Goal: Task Accomplishment & Management: Use online tool/utility

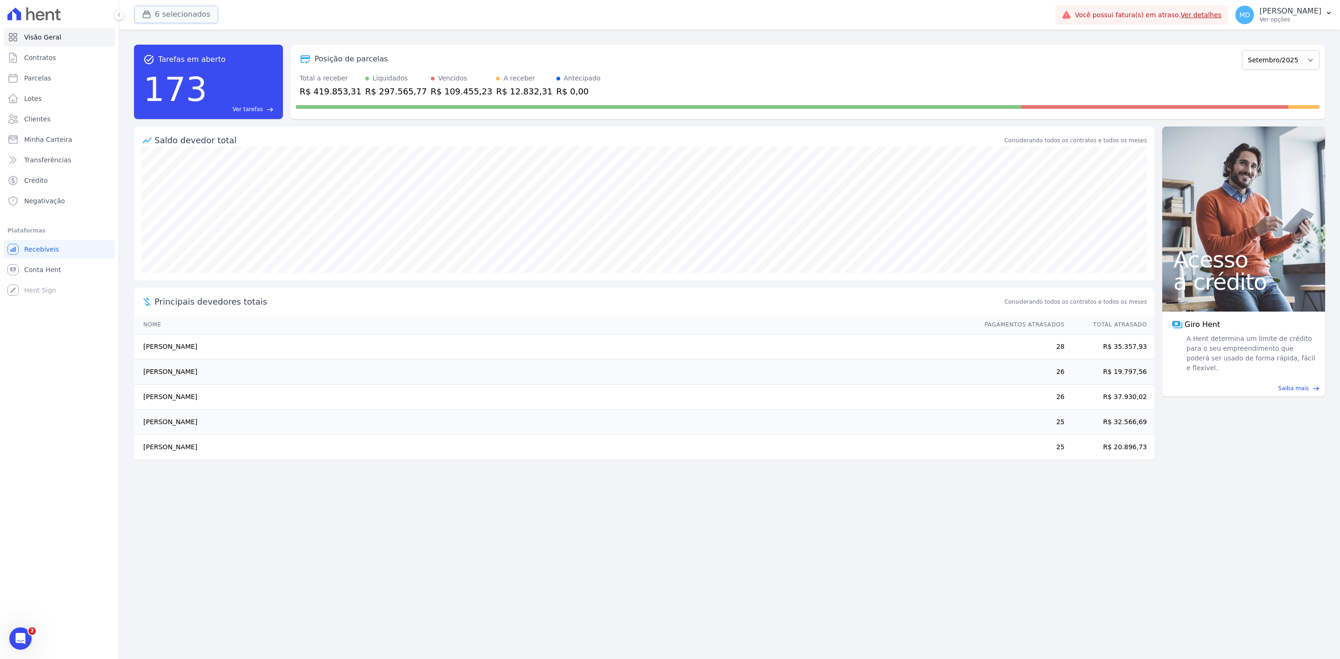
click at [188, 10] on button "6 selecionados" at bounding box center [176, 15] width 84 height 18
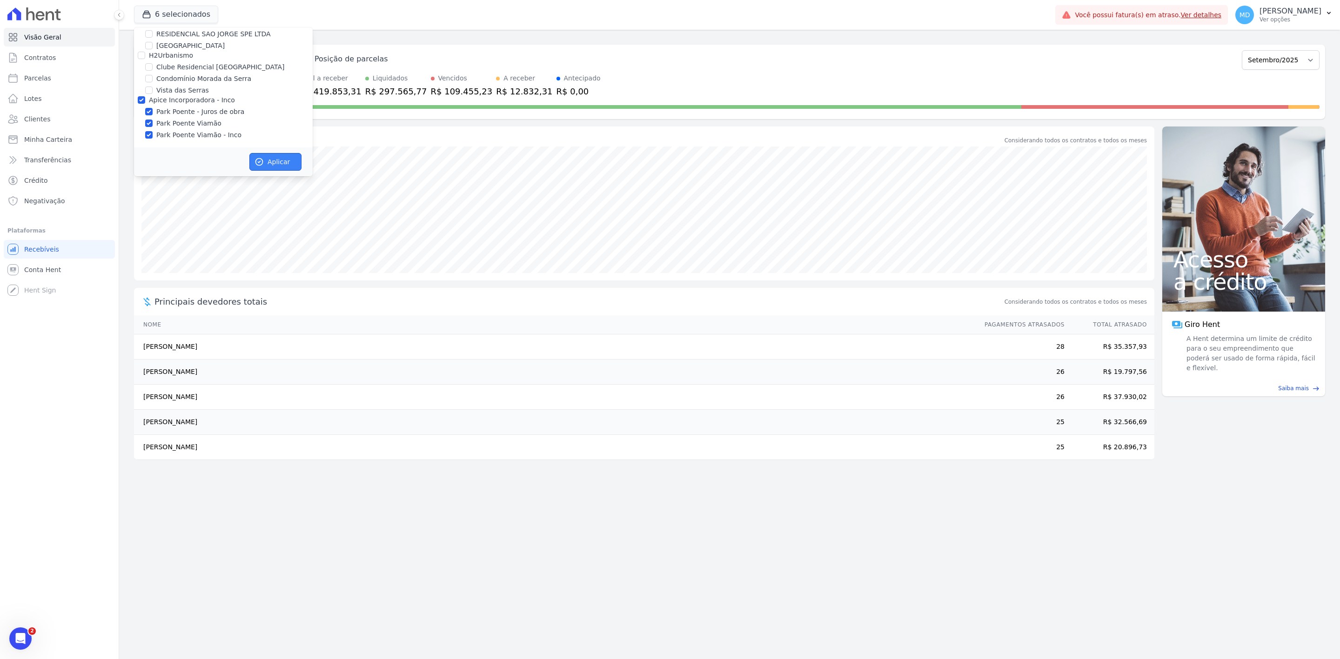
click at [280, 163] on button "Aplicar" at bounding box center [275, 162] width 52 height 18
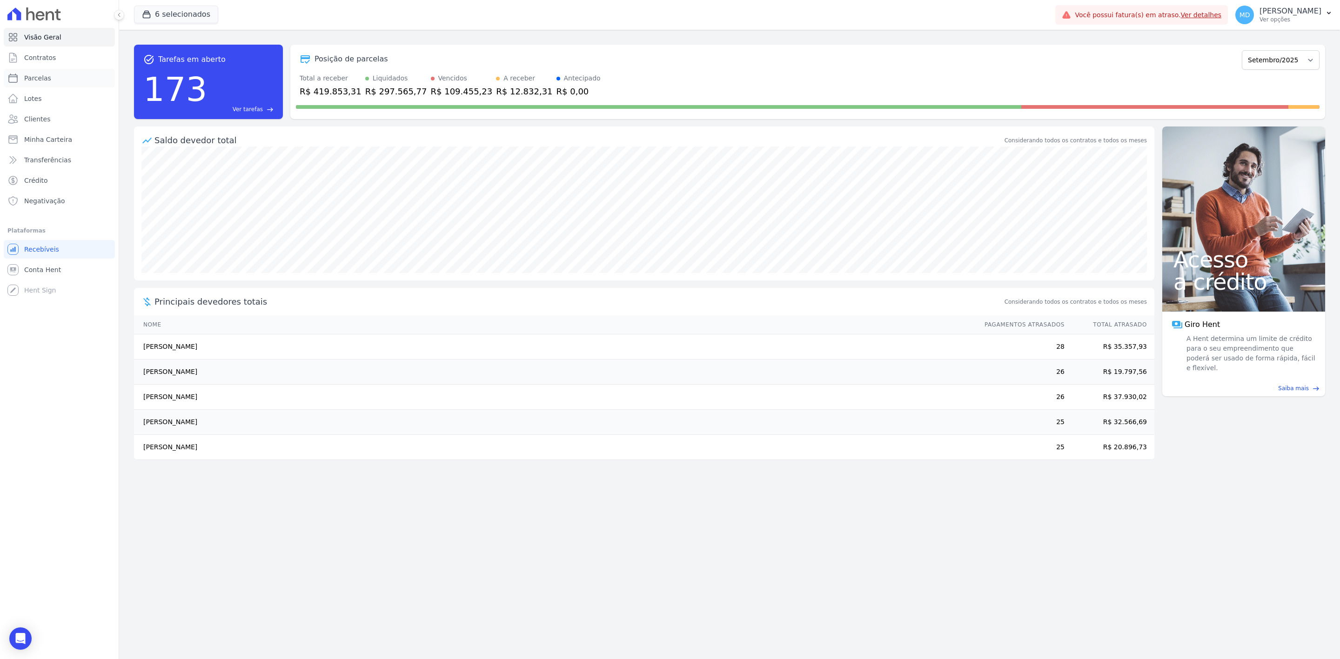
click at [66, 81] on link "Parcelas" at bounding box center [59, 78] width 111 height 19
select select
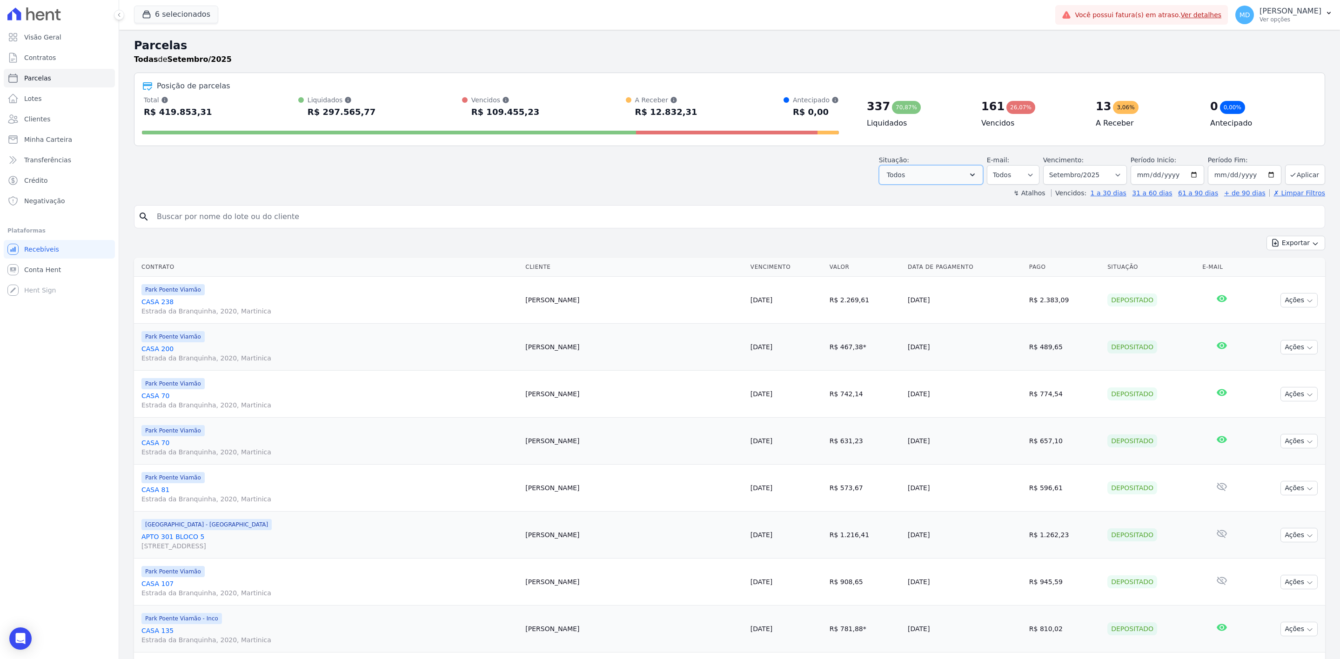
click at [948, 169] on button "Todos" at bounding box center [931, 175] width 104 height 20
click at [1096, 178] on select "Filtrar por período ──────── Todos os meses Novembro/2022 Dezembro/2022 [GEOGRA…" at bounding box center [1085, 175] width 84 height 20
select select "date_range_filter"
click at [1044, 165] on select "Filtrar por período ──────── Todos os meses Novembro/2022 Dezembro/2022 [GEOGRA…" at bounding box center [1085, 175] width 84 height 20
drag, startPoint x: 1185, startPoint y: 178, endPoint x: 1191, endPoint y: 178, distance: 5.6
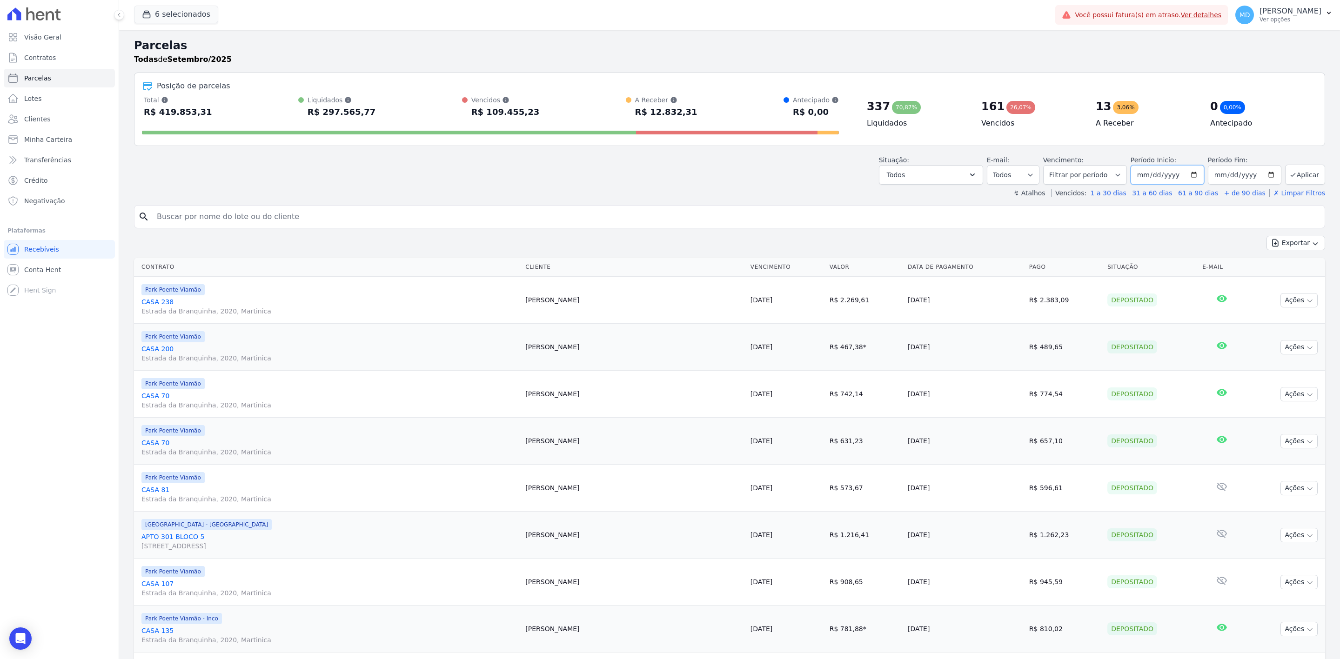
click at [1187, 178] on input "[DATE]" at bounding box center [1168, 175] width 74 height 20
type input "[DATE]"
click at [1266, 169] on input "[DATE]" at bounding box center [1245, 175] width 74 height 20
click at [1265, 174] on input "[DATE]" at bounding box center [1245, 175] width 74 height 20
type input "[DATE]"
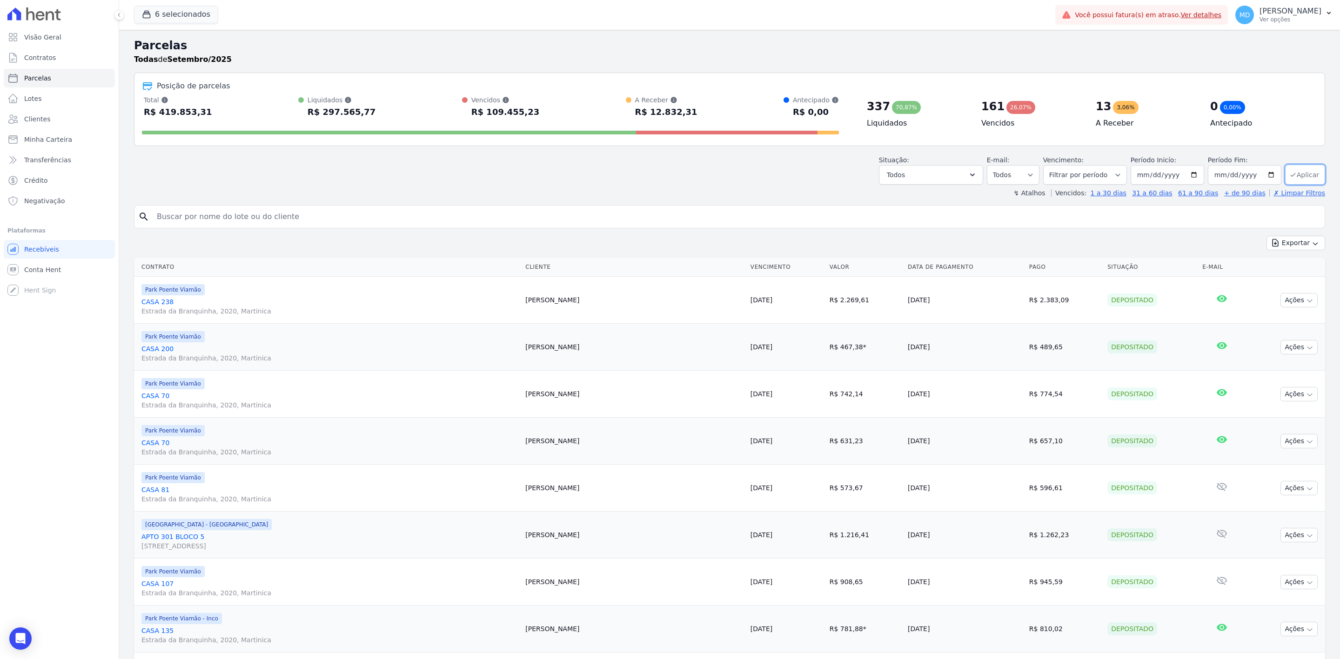
click at [1295, 177] on button "Aplicar" at bounding box center [1305, 175] width 40 height 20
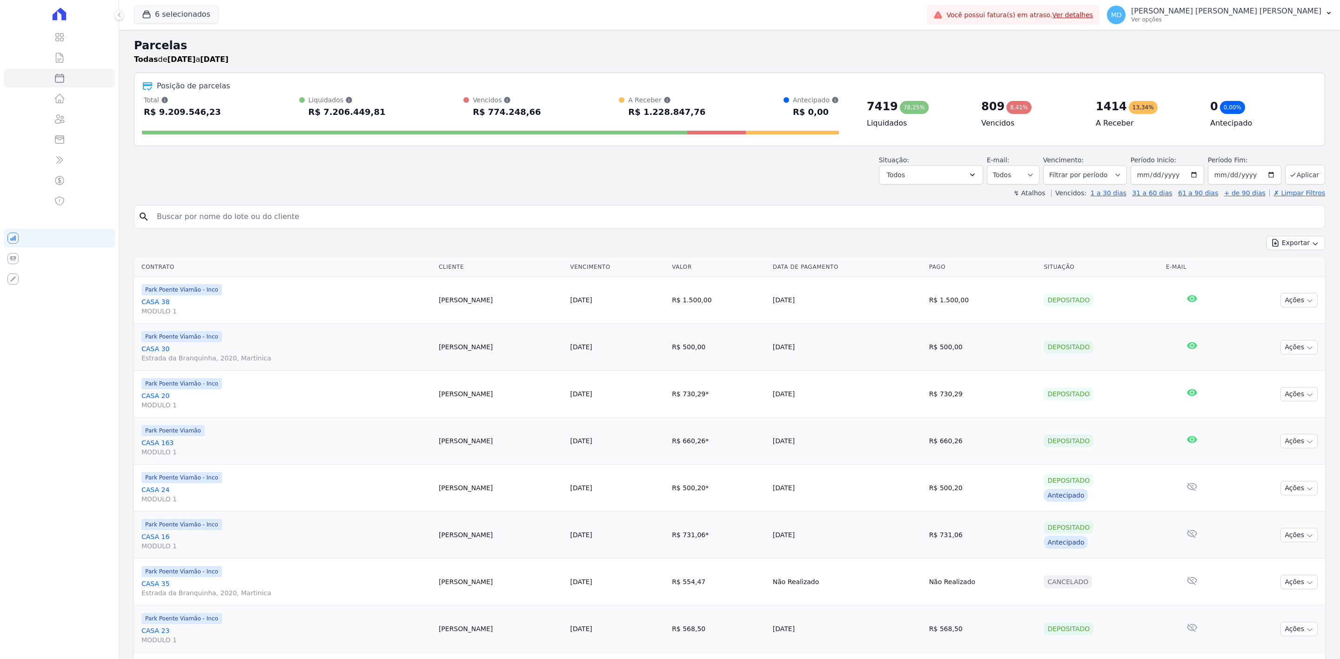
select select
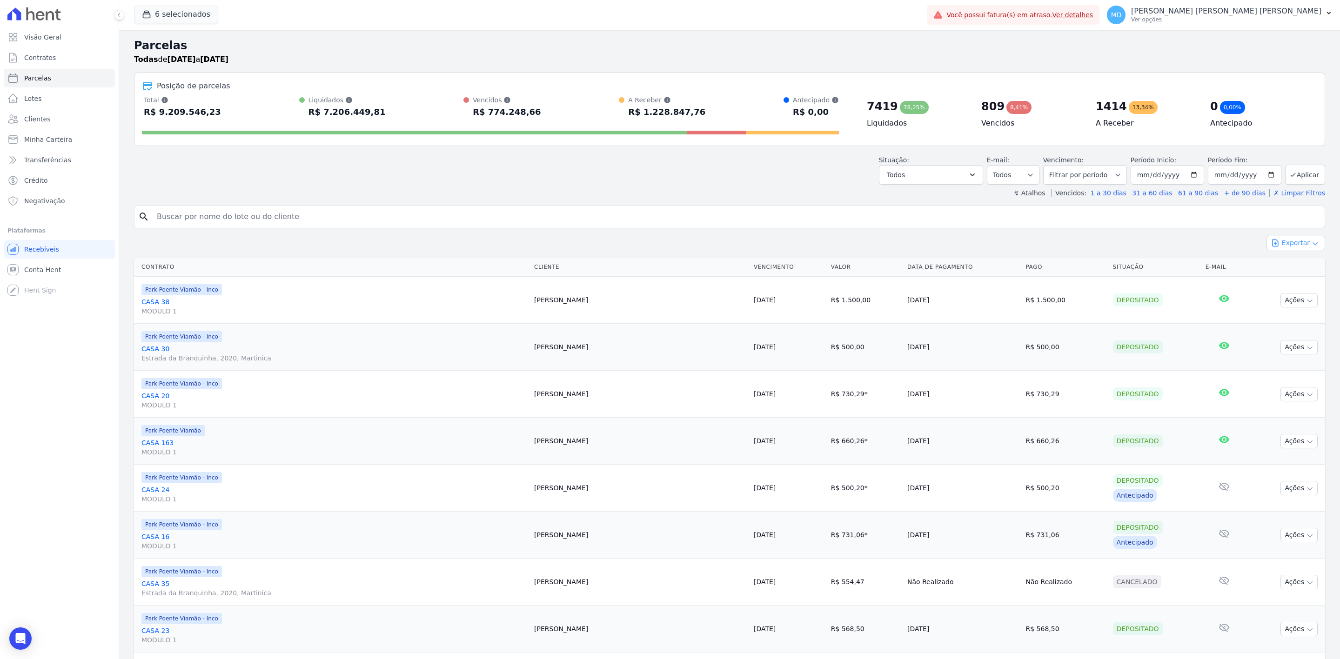
click at [1294, 236] on button "Exportar" at bounding box center [1296, 243] width 59 height 14
click at [1289, 278] on span "Exportar CSV" at bounding box center [1294, 280] width 49 height 9
